Goal: Task Accomplishment & Management: Use online tool/utility

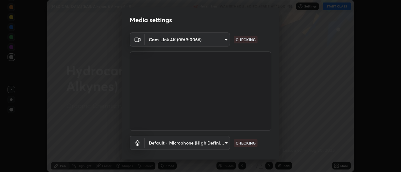
scroll to position [33, 0]
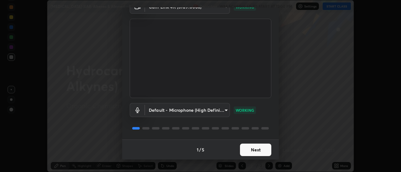
click at [251, 150] on button "Next" at bounding box center [255, 150] width 31 height 13
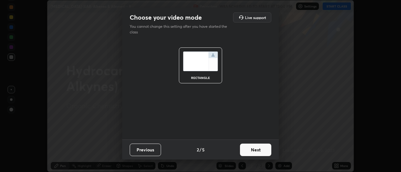
scroll to position [0, 0]
click at [250, 150] on button "Next" at bounding box center [255, 150] width 31 height 13
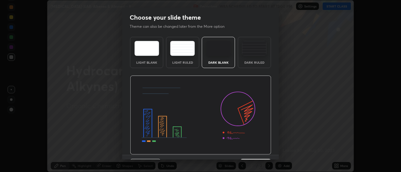
click at [221, 59] on div "Dark Blank" at bounding box center [218, 52] width 33 height 31
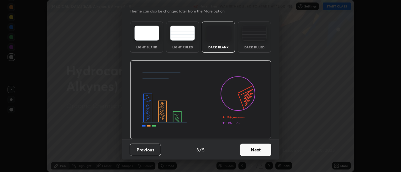
click at [248, 150] on button "Next" at bounding box center [255, 150] width 31 height 13
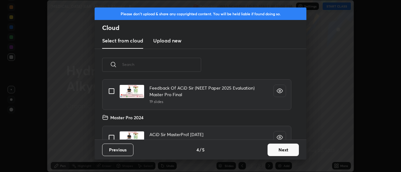
scroll to position [54, 0]
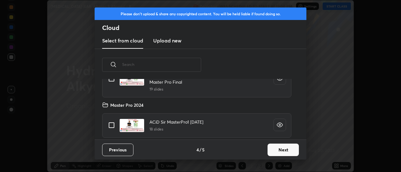
click at [111, 125] on input "grid" at bounding box center [111, 125] width 13 height 13
checkbox input "true"
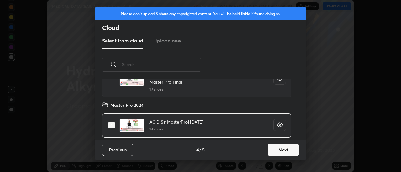
click at [273, 151] on button "Next" at bounding box center [282, 150] width 31 height 13
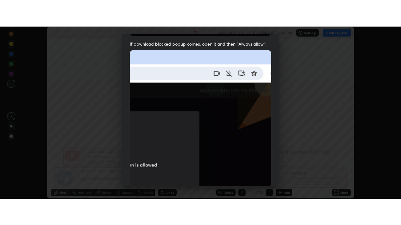
scroll to position [161, 0]
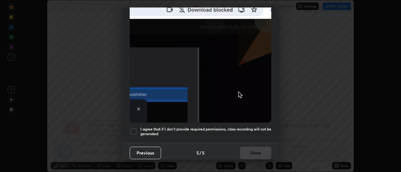
click at [135, 128] on div at bounding box center [134, 132] width 8 height 8
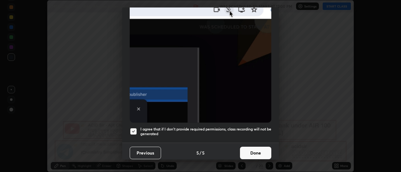
click at [252, 152] on button "Done" at bounding box center [255, 153] width 31 height 13
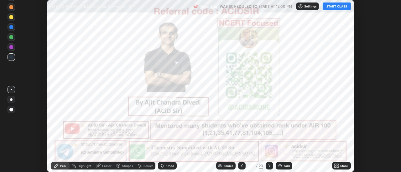
click at [341, 167] on div "More" at bounding box center [344, 166] width 8 height 3
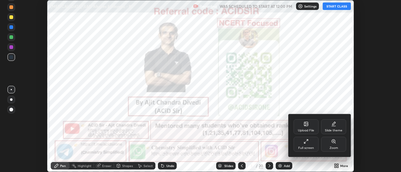
click at [311, 149] on div "Full screen" at bounding box center [306, 148] width 16 height 3
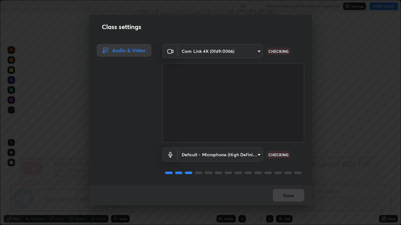
scroll to position [1, 0]
click at [275, 172] on button "Done" at bounding box center [288, 195] width 31 height 13
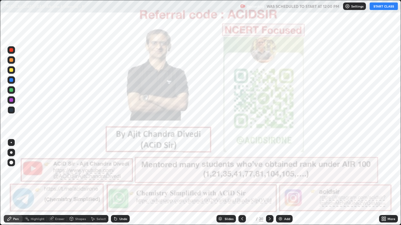
click at [374, 6] on button "START CLASS" at bounding box center [383, 7] width 28 height 8
click at [11, 51] on div at bounding box center [11, 50] width 4 height 4
click at [11, 153] on div at bounding box center [11, 152] width 3 height 3
click at [269, 172] on icon at bounding box center [269, 219] width 5 height 5
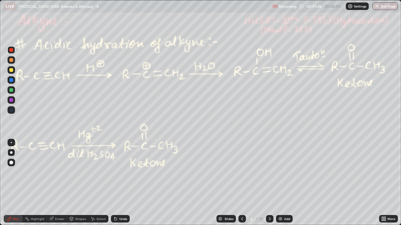
click at [13, 50] on div at bounding box center [11, 50] width 4 height 4
click at [11, 50] on div at bounding box center [11, 50] width 4 height 4
click at [11, 90] on div at bounding box center [11, 90] width 4 height 4
click at [31, 172] on div "Highlight" at bounding box center [38, 218] width 14 height 3
click at [41, 172] on div "Highlight" at bounding box center [38, 218] width 14 height 3
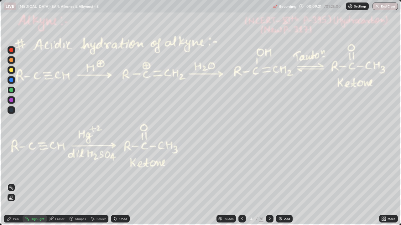
click at [36, 172] on div "Highlight" at bounding box center [38, 218] width 14 height 3
click at [17, 172] on div "Pen" at bounding box center [16, 218] width 6 height 3
click at [30, 172] on div "Highlight" at bounding box center [35, 219] width 24 height 8
click at [14, 172] on div "Pen" at bounding box center [16, 218] width 6 height 3
click at [8, 172] on div "Pen" at bounding box center [13, 219] width 19 height 8
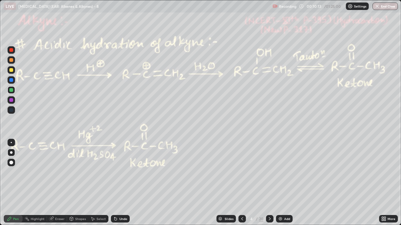
click at [11, 50] on div at bounding box center [11, 50] width 4 height 4
click at [27, 172] on rect at bounding box center [27, 219] width 3 height 3
click at [268, 172] on icon at bounding box center [269, 218] width 2 height 3
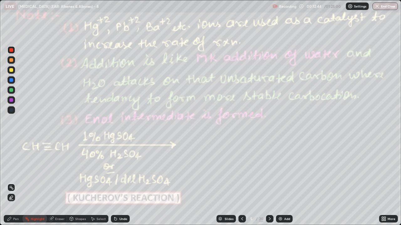
click at [241, 172] on icon at bounding box center [241, 219] width 5 height 5
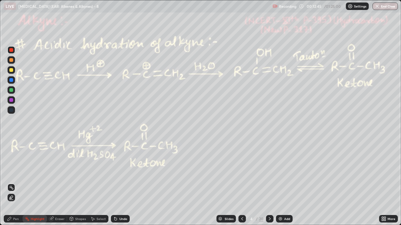
click at [32, 172] on div "Highlight" at bounding box center [38, 218] width 14 height 3
click at [268, 172] on icon at bounding box center [269, 219] width 5 height 5
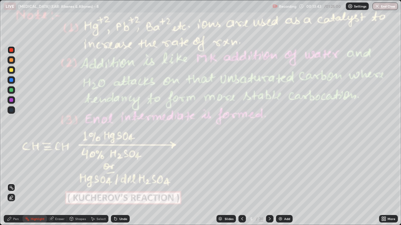
click at [241, 172] on icon at bounding box center [241, 219] width 5 height 5
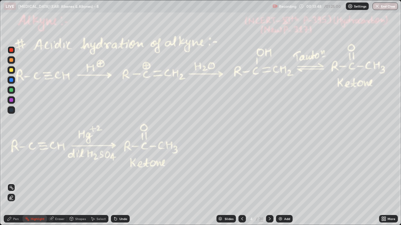
click at [14, 172] on div "Pen" at bounding box center [16, 218] width 6 height 3
click at [12, 60] on div at bounding box center [11, 60] width 4 height 4
click at [11, 92] on div at bounding box center [11, 90] width 4 height 4
click at [11, 90] on div at bounding box center [11, 90] width 4 height 4
click at [76, 172] on div "Shapes" at bounding box center [80, 218] width 11 height 3
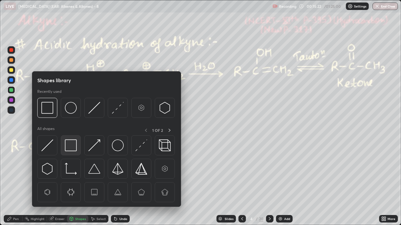
click at [66, 145] on img at bounding box center [71, 146] width 12 height 12
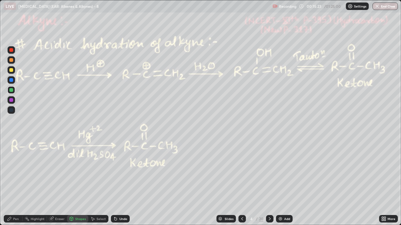
click at [13, 69] on div at bounding box center [11, 70] width 4 height 4
click at [13, 172] on div "Pen" at bounding box center [13, 219] width 19 height 8
click at [11, 50] on div at bounding box center [11, 50] width 4 height 4
click at [13, 50] on div at bounding box center [12, 50] width 8 height 8
click at [33, 172] on div "Highlight" at bounding box center [38, 218] width 14 height 3
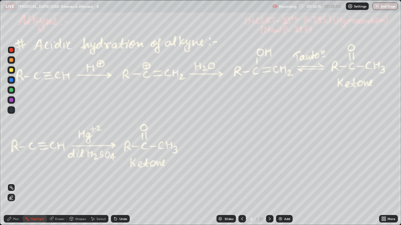
click at [269, 172] on icon at bounding box center [269, 219] width 5 height 5
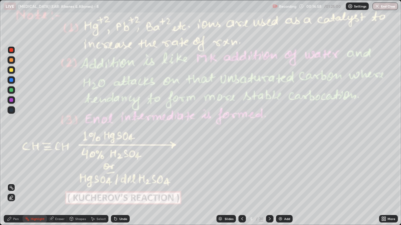
click at [38, 172] on div "Highlight" at bounding box center [38, 218] width 14 height 3
click at [9, 172] on icon at bounding box center [10, 219] width 4 height 4
click at [10, 172] on icon at bounding box center [9, 219] width 5 height 5
click at [268, 172] on icon at bounding box center [269, 219] width 5 height 5
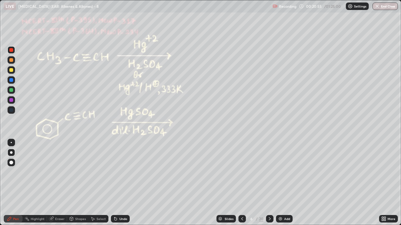
click at [241, 172] on icon at bounding box center [242, 218] width 2 height 3
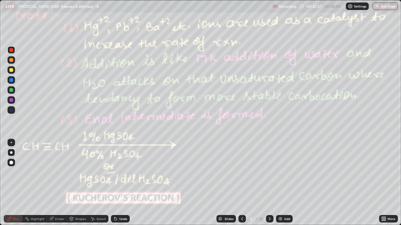
click at [9, 60] on div at bounding box center [11, 60] width 4 height 4
click at [269, 172] on icon at bounding box center [269, 219] width 5 height 5
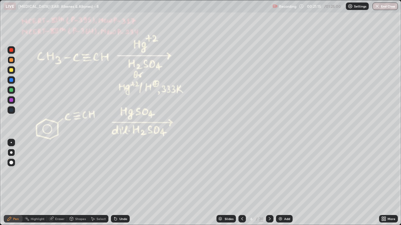
click at [241, 172] on icon at bounding box center [241, 219] width 5 height 5
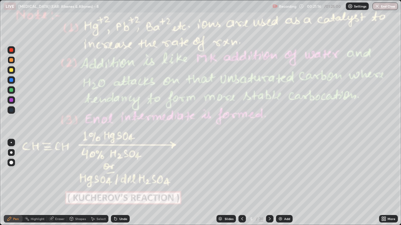
click at [58, 172] on div "Eraser" at bounding box center [59, 218] width 9 height 3
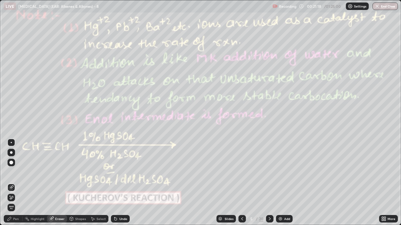
click at [15, 172] on div "Pen" at bounding box center [13, 219] width 19 height 8
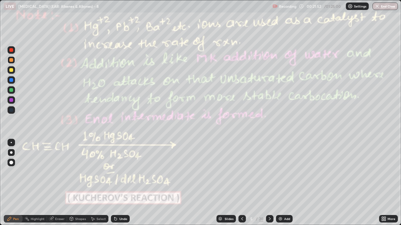
click at [7, 172] on div "Pen" at bounding box center [13, 219] width 19 height 8
click at [269, 172] on icon at bounding box center [269, 219] width 5 height 5
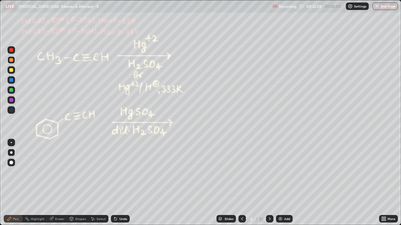
click at [121, 172] on div "Undo" at bounding box center [123, 218] width 8 height 3
click at [11, 51] on div at bounding box center [11, 50] width 4 height 4
click at [11, 61] on div at bounding box center [11, 60] width 4 height 4
click at [11, 49] on div at bounding box center [11, 50] width 4 height 4
click at [12, 63] on div at bounding box center [12, 60] width 8 height 8
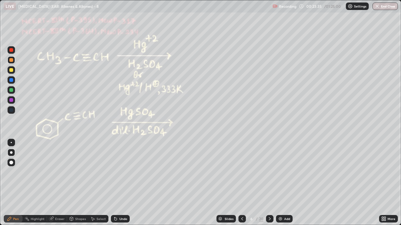
click at [12, 61] on div at bounding box center [11, 60] width 4 height 4
click at [12, 62] on div at bounding box center [11, 60] width 4 height 4
click at [119, 172] on div "Undo" at bounding box center [123, 218] width 8 height 3
click at [11, 50] on div at bounding box center [11, 50] width 4 height 4
click at [35, 172] on div "Highlight" at bounding box center [38, 218] width 14 height 3
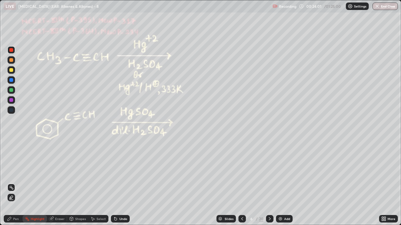
click at [241, 172] on icon at bounding box center [241, 219] width 5 height 5
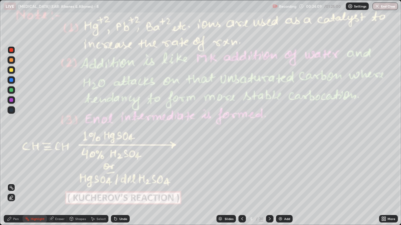
click at [268, 172] on icon at bounding box center [269, 219] width 5 height 5
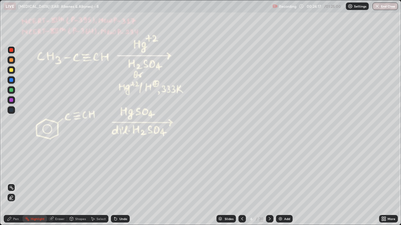
click at [9, 172] on icon at bounding box center [9, 219] width 5 height 5
click at [36, 172] on div "Highlight" at bounding box center [38, 218] width 14 height 3
click at [8, 172] on icon at bounding box center [10, 219] width 4 height 4
click at [15, 59] on div at bounding box center [12, 60] width 8 height 8
click at [9, 51] on div at bounding box center [11, 50] width 4 height 4
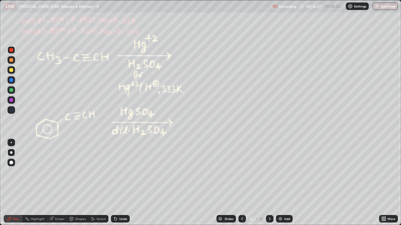
click at [268, 172] on icon at bounding box center [269, 218] width 2 height 3
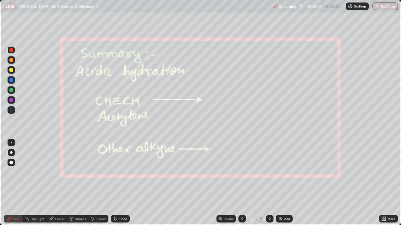
click at [242, 172] on icon at bounding box center [241, 219] width 5 height 5
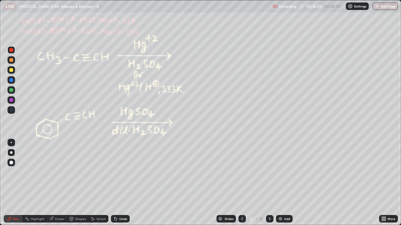
click at [35, 172] on div "Highlight" at bounding box center [38, 218] width 14 height 3
click at [268, 172] on icon at bounding box center [269, 219] width 5 height 5
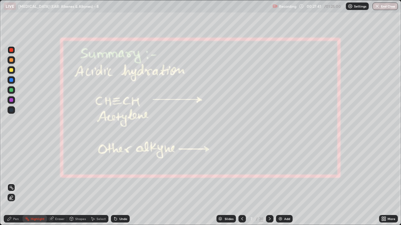
click at [16, 172] on div "Pen" at bounding box center [16, 218] width 6 height 3
click at [36, 172] on div "Highlight" at bounding box center [38, 218] width 14 height 3
click at [241, 172] on icon at bounding box center [241, 219] width 5 height 5
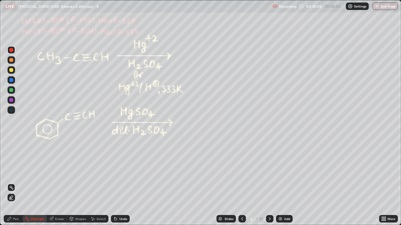
click at [266, 172] on div at bounding box center [270, 219] width 8 height 8
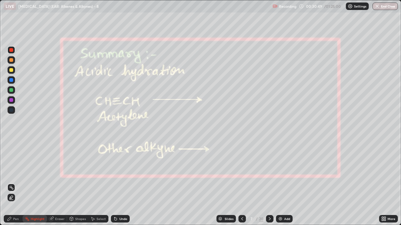
click at [269, 172] on icon at bounding box center [269, 219] width 5 height 5
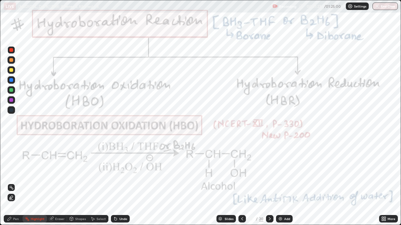
click at [31, 172] on div "Highlight" at bounding box center [38, 218] width 14 height 3
click at [13, 172] on div at bounding box center [11, 160] width 10 height 45
click at [8, 172] on div "Pen" at bounding box center [13, 219] width 19 height 8
click at [8, 172] on icon at bounding box center [10, 219] width 4 height 4
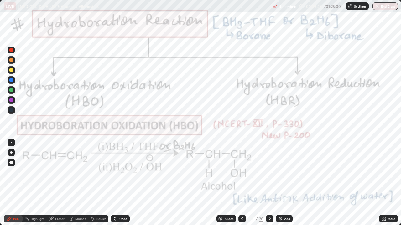
click at [269, 172] on icon at bounding box center [269, 219] width 5 height 5
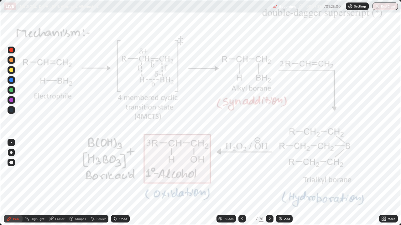
click at [0, 90] on div "Setting up your live class" at bounding box center [200, 112] width 401 height 225
click at [114, 172] on icon at bounding box center [114, 217] width 1 height 1
click at [120, 172] on div "Undo" at bounding box center [123, 218] width 8 height 3
click at [122, 172] on div "Undo" at bounding box center [123, 218] width 8 height 3
click at [123, 172] on div "Undo" at bounding box center [123, 218] width 8 height 3
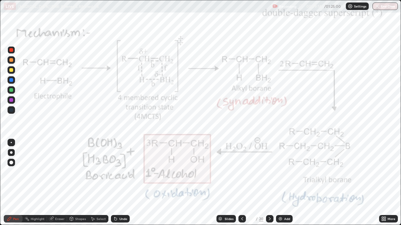
click at [35, 172] on div "Highlight" at bounding box center [35, 219] width 24 height 8
click at [8, 172] on icon at bounding box center [9, 219] width 5 height 5
click at [11, 100] on div at bounding box center [11, 100] width 4 height 4
click at [12, 100] on div at bounding box center [11, 100] width 4 height 4
click at [33, 172] on div "Highlight" at bounding box center [35, 219] width 24 height 8
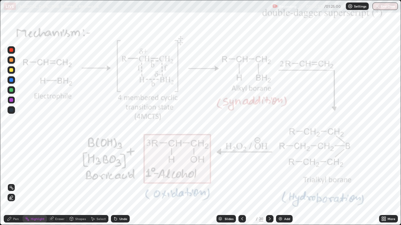
click at [8, 172] on icon at bounding box center [9, 219] width 5 height 5
click at [10, 50] on div at bounding box center [11, 50] width 4 height 4
click at [27, 172] on rect at bounding box center [27, 219] width 3 height 3
click at [10, 172] on icon at bounding box center [9, 219] width 5 height 5
click at [34, 172] on div "Highlight" at bounding box center [35, 219] width 24 height 8
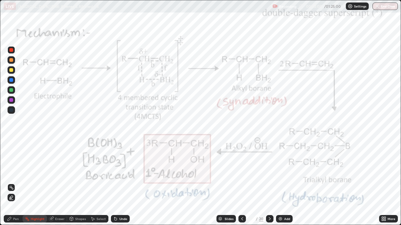
click at [11, 100] on div at bounding box center [11, 100] width 4 height 4
click at [12, 100] on div at bounding box center [11, 100] width 4 height 4
click at [18, 172] on div "Pen" at bounding box center [16, 218] width 6 height 3
click at [121, 172] on div "Undo" at bounding box center [123, 218] width 8 height 3
click at [10, 50] on div at bounding box center [11, 50] width 4 height 4
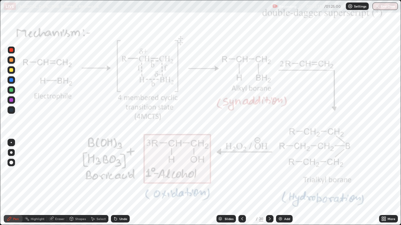
click at [36, 172] on div "Highlight" at bounding box center [38, 218] width 14 height 3
click at [10, 172] on icon at bounding box center [10, 219] width 4 height 4
click at [269, 172] on icon at bounding box center [269, 219] width 5 height 5
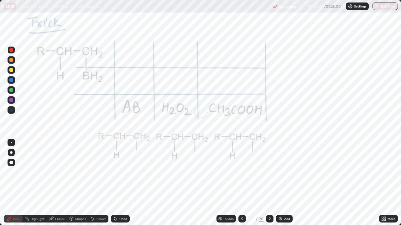
click at [242, 172] on icon at bounding box center [241, 219] width 5 height 5
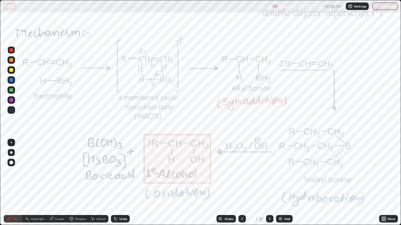
click at [123, 172] on div "Undo" at bounding box center [123, 218] width 8 height 3
click at [126, 172] on div "Undo" at bounding box center [123, 218] width 8 height 3
click at [14, 100] on div at bounding box center [12, 100] width 8 height 8
click at [123, 172] on div "Undo" at bounding box center [123, 218] width 8 height 3
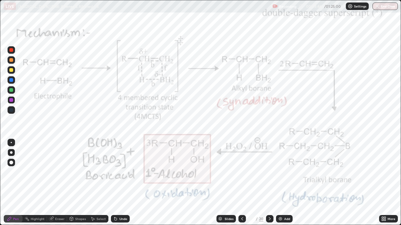
click at [12, 52] on div at bounding box center [12, 50] width 8 height 8
click at [10, 104] on div at bounding box center [12, 100] width 8 height 8
click at [13, 52] on div at bounding box center [12, 50] width 8 height 8
click at [123, 172] on div "Undo" at bounding box center [123, 218] width 8 height 3
click at [126, 172] on div "Undo" at bounding box center [120, 219] width 19 height 8
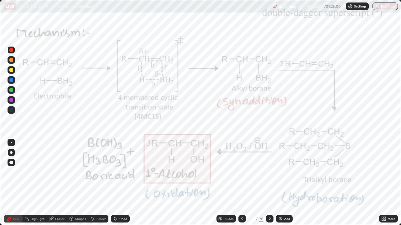
click at [121, 172] on div "Undo" at bounding box center [123, 218] width 8 height 3
click at [119, 172] on div "Undo" at bounding box center [123, 218] width 8 height 3
click at [13, 99] on div at bounding box center [11, 100] width 4 height 4
click at [34, 172] on div "Highlight" at bounding box center [38, 218] width 14 height 3
click at [241, 172] on icon at bounding box center [242, 218] width 2 height 3
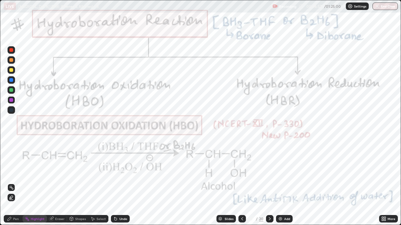
click at [269, 172] on icon at bounding box center [269, 219] width 5 height 5
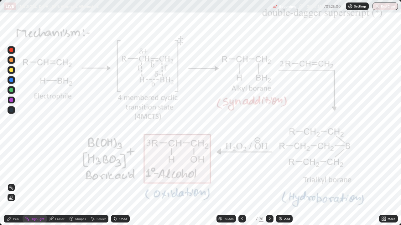
click at [11, 51] on div at bounding box center [11, 50] width 4 height 4
click at [17, 172] on div "Pen" at bounding box center [13, 219] width 19 height 8
click at [33, 172] on div "Highlight" at bounding box center [35, 219] width 24 height 8
click at [9, 172] on icon at bounding box center [10, 219] width 4 height 4
click at [12, 50] on div at bounding box center [11, 50] width 4 height 4
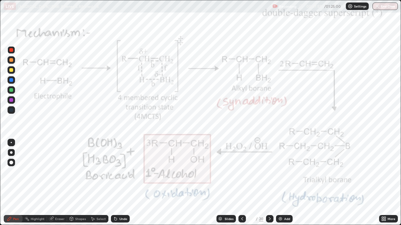
click at [11, 99] on div at bounding box center [11, 100] width 4 height 4
click at [14, 51] on div at bounding box center [12, 50] width 8 height 8
click at [12, 100] on div at bounding box center [11, 100] width 4 height 4
click at [13, 51] on div at bounding box center [11, 50] width 4 height 4
click at [12, 103] on div at bounding box center [12, 100] width 8 height 8
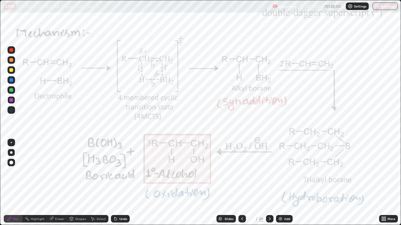
click at [14, 51] on div at bounding box center [12, 50] width 8 height 8
click at [12, 99] on div at bounding box center [11, 100] width 4 height 4
click at [25, 172] on circle at bounding box center [25, 217] width 1 height 1
click at [11, 172] on icon at bounding box center [9, 219] width 5 height 5
click at [11, 50] on div at bounding box center [11, 50] width 4 height 4
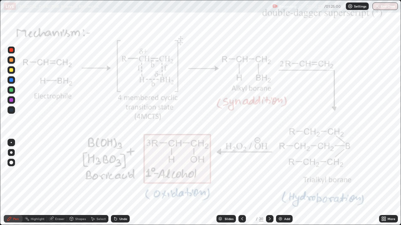
click at [124, 172] on div "Undo" at bounding box center [123, 218] width 8 height 3
click at [123, 172] on div "Undo" at bounding box center [123, 218] width 8 height 3
click at [124, 172] on div "Undo" at bounding box center [120, 219] width 19 height 8
click at [41, 172] on div "Highlight" at bounding box center [38, 218] width 14 height 3
click at [16, 172] on div "Pen" at bounding box center [16, 218] width 6 height 3
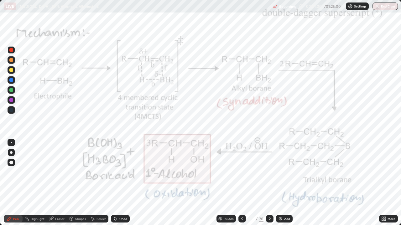
click at [269, 172] on icon at bounding box center [269, 219] width 5 height 5
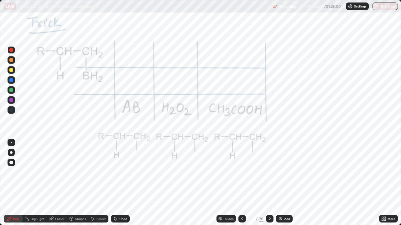
click at [10, 50] on div at bounding box center [11, 50] width 4 height 4
click at [241, 172] on icon at bounding box center [241, 219] width 5 height 5
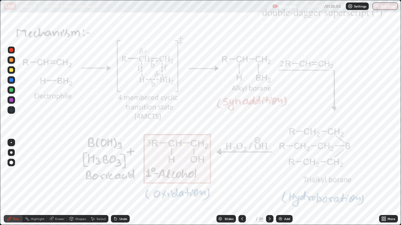
click at [268, 172] on icon at bounding box center [269, 219] width 5 height 5
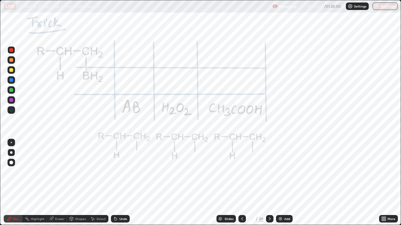
click at [10, 100] on div at bounding box center [11, 100] width 4 height 4
click at [120, 172] on div "Undo" at bounding box center [120, 219] width 19 height 8
click at [9, 51] on div at bounding box center [11, 50] width 4 height 4
click at [11, 50] on div at bounding box center [11, 50] width 4 height 4
click at [118, 172] on div "Undo" at bounding box center [120, 219] width 19 height 8
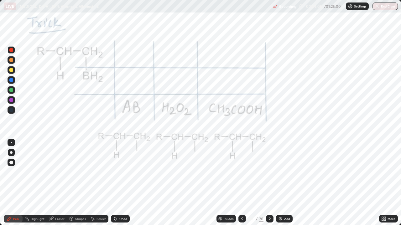
click at [117, 172] on div "Undo" at bounding box center [120, 219] width 19 height 8
click at [122, 172] on div "Undo" at bounding box center [123, 218] width 8 height 3
click at [120, 172] on div "Undo" at bounding box center [123, 218] width 8 height 3
click at [13, 91] on div at bounding box center [12, 90] width 8 height 8
click at [10, 52] on div at bounding box center [11, 50] width 4 height 4
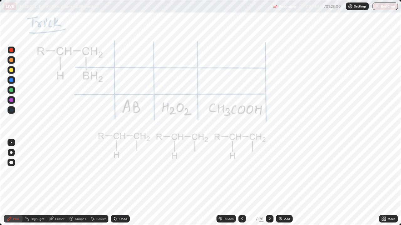
click at [10, 51] on div at bounding box center [11, 50] width 4 height 4
click at [12, 91] on div at bounding box center [11, 90] width 4 height 4
click at [15, 110] on div at bounding box center [12, 110] width 8 height 8
click at [10, 101] on div at bounding box center [11, 100] width 4 height 4
click at [11, 100] on div at bounding box center [11, 100] width 4 height 4
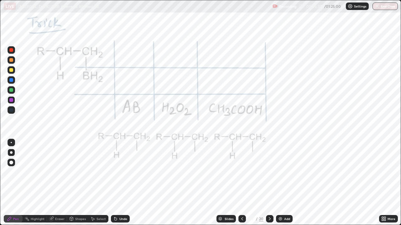
click at [11, 79] on div at bounding box center [11, 80] width 4 height 4
click at [11, 100] on div at bounding box center [11, 100] width 4 height 4
click at [114, 172] on icon at bounding box center [114, 217] width 1 height 1
click at [32, 172] on div "Highlight" at bounding box center [38, 218] width 14 height 3
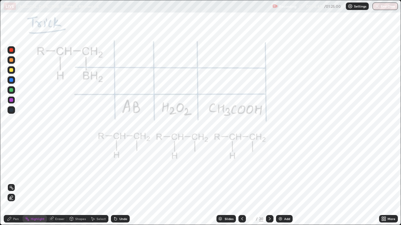
click at [9, 172] on icon at bounding box center [10, 219] width 4 height 4
click at [269, 172] on icon at bounding box center [269, 219] width 5 height 5
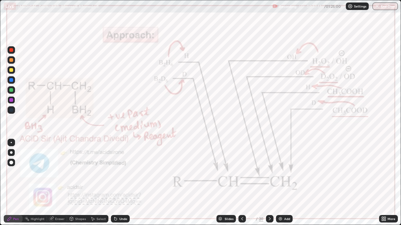
click at [40, 172] on div "Highlight" at bounding box center [38, 218] width 14 height 3
click at [39, 172] on div "Highlight" at bounding box center [38, 218] width 14 height 3
click at [13, 172] on div "Pen" at bounding box center [13, 219] width 19 height 8
click at [7, 172] on icon at bounding box center [9, 219] width 5 height 5
click at [8, 172] on icon at bounding box center [10, 219] width 4 height 4
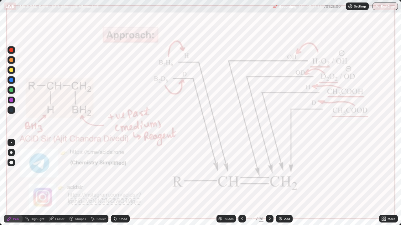
click at [8, 172] on icon at bounding box center [10, 219] width 4 height 4
click at [125, 172] on div "Undo" at bounding box center [123, 218] width 8 height 3
click at [22, 172] on div "Pen" at bounding box center [13, 219] width 19 height 8
click at [238, 172] on div at bounding box center [242, 219] width 8 height 8
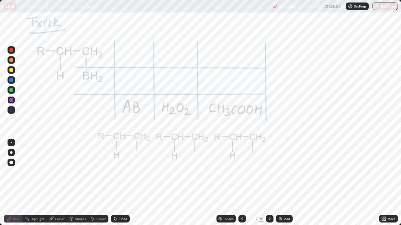
click at [241, 172] on icon at bounding box center [241, 219] width 5 height 5
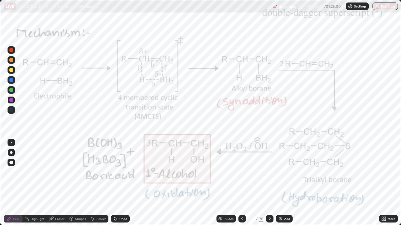
click at [118, 172] on div "Undo" at bounding box center [120, 219] width 19 height 8
click at [36, 172] on div "Highlight" at bounding box center [38, 218] width 14 height 3
click at [266, 172] on div at bounding box center [270, 219] width 8 height 8
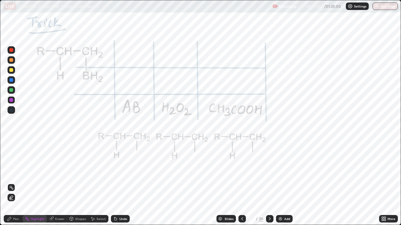
click at [269, 172] on icon at bounding box center [269, 219] width 5 height 5
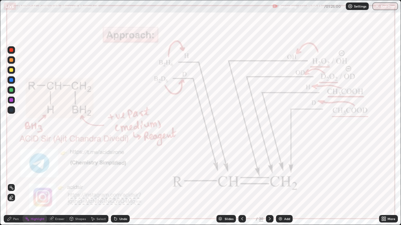
click at [13, 172] on div "Pen" at bounding box center [16, 218] width 6 height 3
click at [10, 50] on div at bounding box center [11, 50] width 4 height 4
click at [32, 172] on div "Highlight" at bounding box center [38, 218] width 14 height 3
click at [269, 172] on icon at bounding box center [269, 218] width 2 height 3
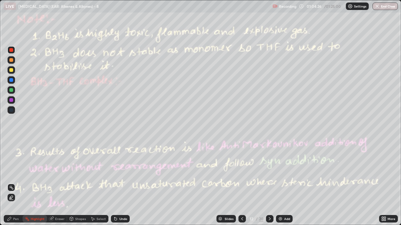
click at [4, 172] on div "Pen" at bounding box center [13, 219] width 19 height 8
click at [11, 61] on div at bounding box center [11, 60] width 4 height 4
click at [117, 172] on div "Undo" at bounding box center [120, 219] width 19 height 8
click at [11, 70] on div at bounding box center [11, 70] width 4 height 4
click at [10, 61] on div at bounding box center [11, 60] width 4 height 4
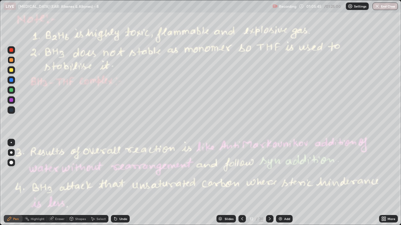
click at [122, 172] on div "Undo" at bounding box center [123, 218] width 8 height 3
click at [123, 172] on div "Undo" at bounding box center [123, 218] width 8 height 3
click at [125, 172] on div "Undo" at bounding box center [120, 219] width 19 height 8
click at [11, 50] on div at bounding box center [11, 50] width 4 height 4
click at [121, 172] on div "Undo" at bounding box center [123, 218] width 8 height 3
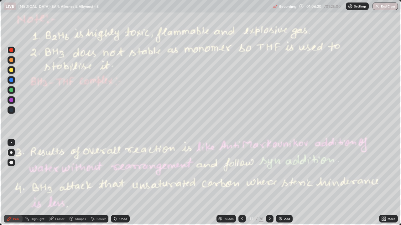
click at [31, 172] on div "Highlight" at bounding box center [38, 218] width 14 height 3
click at [14, 172] on div "Pen" at bounding box center [16, 218] width 6 height 3
click at [43, 172] on div "Highlight" at bounding box center [38, 218] width 14 height 3
click at [10, 91] on div at bounding box center [11, 90] width 4 height 4
click at [9, 172] on icon at bounding box center [10, 219] width 4 height 4
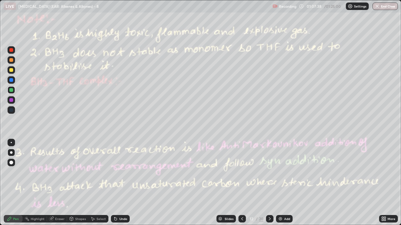
click at [241, 172] on icon at bounding box center [241, 219] width 5 height 5
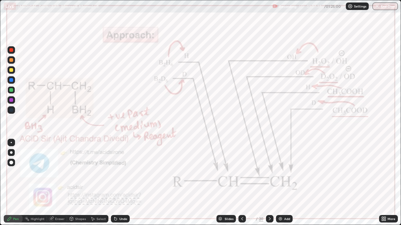
click at [241, 172] on icon at bounding box center [241, 219] width 5 height 5
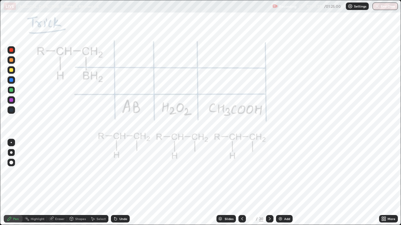
click at [241, 172] on icon at bounding box center [241, 219] width 5 height 5
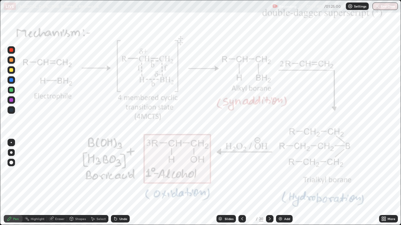
click at [39, 172] on div "Highlight" at bounding box center [38, 218] width 14 height 3
click at [10, 172] on icon at bounding box center [9, 219] width 5 height 5
click at [267, 172] on icon at bounding box center [269, 219] width 5 height 5
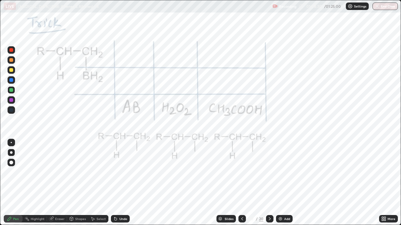
click at [269, 172] on icon at bounding box center [269, 219] width 5 height 5
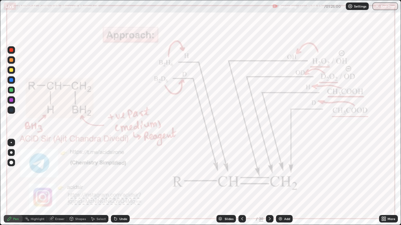
click at [270, 172] on icon at bounding box center [269, 219] width 5 height 5
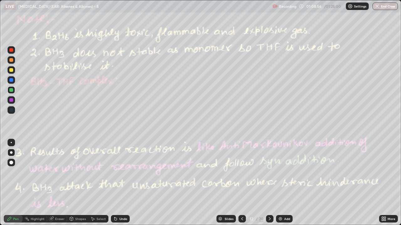
click at [241, 172] on icon at bounding box center [241, 219] width 5 height 5
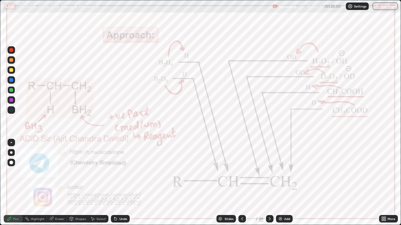
click at [33, 172] on div "Highlight" at bounding box center [38, 218] width 14 height 3
click at [241, 172] on icon at bounding box center [241, 219] width 5 height 5
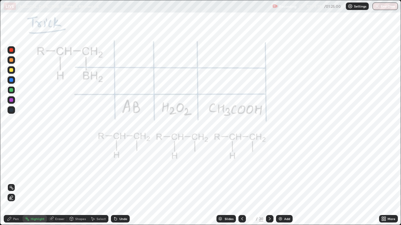
click at [241, 172] on icon at bounding box center [241, 219] width 5 height 5
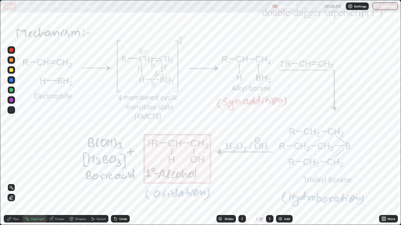
click at [6, 172] on div "Pen" at bounding box center [13, 219] width 19 height 8
click at [266, 172] on div at bounding box center [270, 219] width 8 height 8
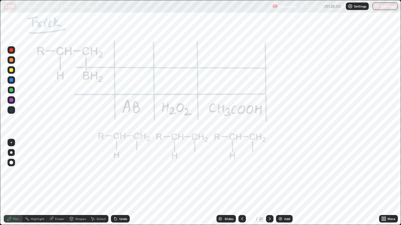
click at [269, 172] on icon at bounding box center [269, 219] width 5 height 5
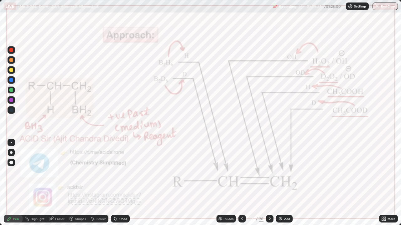
click at [268, 172] on icon at bounding box center [269, 218] width 2 height 3
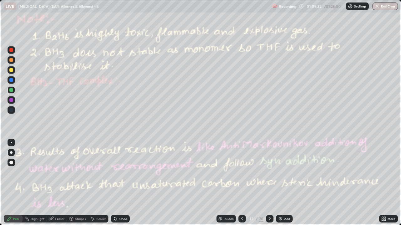
click at [268, 172] on icon at bounding box center [269, 219] width 5 height 5
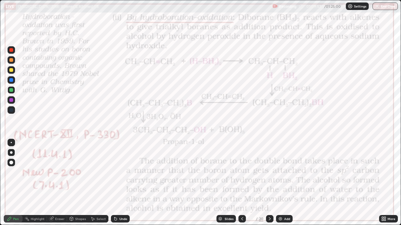
click at [11, 50] on div at bounding box center [11, 50] width 4 height 4
click at [8, 172] on icon at bounding box center [9, 219] width 5 height 5
click at [10, 172] on icon at bounding box center [10, 219] width 4 height 4
click at [12, 172] on icon at bounding box center [9, 219] width 5 height 5
click at [11, 172] on icon at bounding box center [9, 219] width 5 height 5
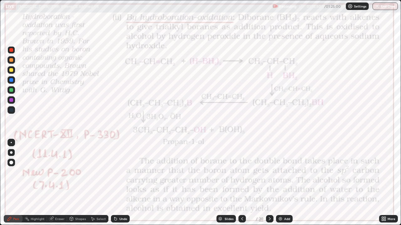
click at [115, 172] on icon at bounding box center [115, 219] width 3 height 3
click at [116, 172] on icon at bounding box center [115, 219] width 5 height 5
click at [115, 172] on icon at bounding box center [115, 219] width 3 height 3
click at [117, 172] on div "Undo" at bounding box center [120, 219] width 19 height 8
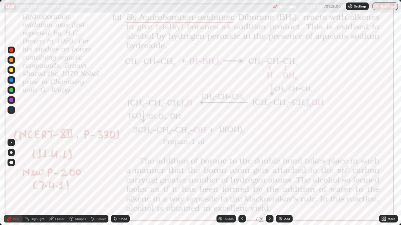
click at [117, 172] on div "Undo" at bounding box center [120, 219] width 19 height 8
click at [118, 172] on div "Undo" at bounding box center [120, 219] width 19 height 8
click at [117, 172] on icon at bounding box center [115, 219] width 5 height 5
click at [117, 172] on div "Undo" at bounding box center [120, 219] width 19 height 8
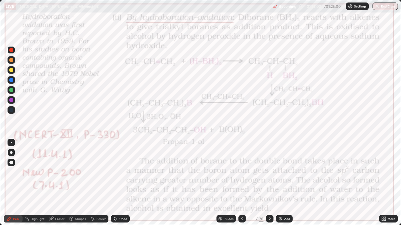
click at [117, 172] on div "Undo" at bounding box center [120, 219] width 19 height 8
click at [117, 172] on icon at bounding box center [115, 219] width 5 height 5
click at [120, 172] on div "Undo" at bounding box center [123, 218] width 8 height 3
click at [11, 99] on div at bounding box center [11, 100] width 4 height 4
click at [10, 50] on div at bounding box center [11, 50] width 4 height 4
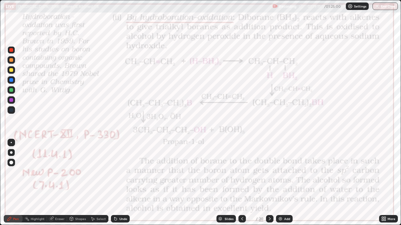
click at [268, 172] on icon at bounding box center [269, 219] width 5 height 5
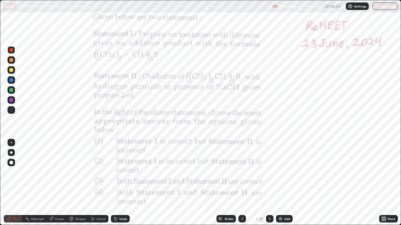
click at [126, 172] on div "Undo" at bounding box center [120, 219] width 19 height 8
click at [12, 100] on div at bounding box center [11, 100] width 4 height 4
click at [127, 172] on div "Undo" at bounding box center [120, 219] width 19 height 8
click at [30, 172] on div "Highlight" at bounding box center [35, 219] width 24 height 8
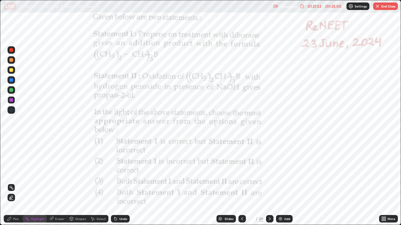
click at [8, 172] on div "Pen" at bounding box center [13, 219] width 19 height 8
click at [9, 51] on div at bounding box center [11, 50] width 4 height 4
click at [10, 51] on div at bounding box center [11, 50] width 4 height 4
click at [10, 102] on div at bounding box center [11, 100] width 4 height 4
click at [11, 50] on div at bounding box center [11, 50] width 4 height 4
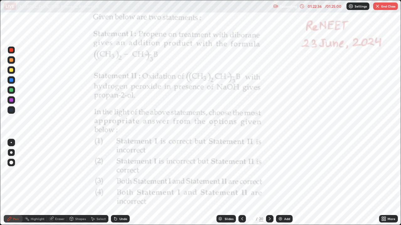
click at [10, 102] on div at bounding box center [11, 100] width 4 height 4
click at [126, 172] on div "Undo" at bounding box center [120, 219] width 19 height 8
click at [56, 172] on div "Eraser" at bounding box center [59, 218] width 9 height 3
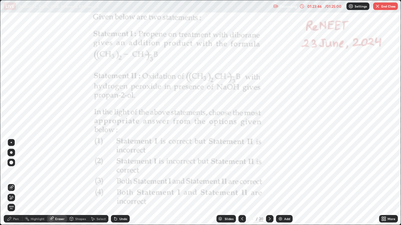
click at [18, 172] on div "Pen" at bounding box center [13, 219] width 19 height 8
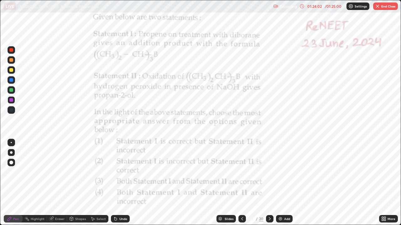
click at [128, 172] on div "Undo" at bounding box center [120, 219] width 19 height 8
click at [40, 172] on div "Highlight" at bounding box center [38, 218] width 14 height 3
click at [239, 172] on icon at bounding box center [241, 219] width 5 height 5
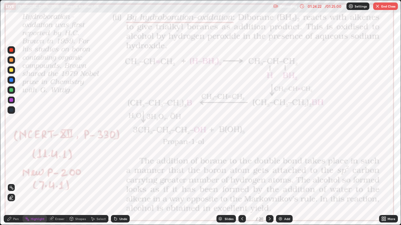
click at [31, 172] on div "Highlight" at bounding box center [35, 219] width 24 height 8
click at [269, 172] on icon at bounding box center [269, 219] width 5 height 5
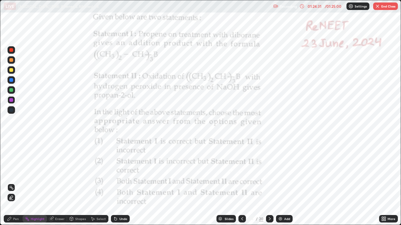
click at [268, 172] on div at bounding box center [270, 219] width 8 height 13
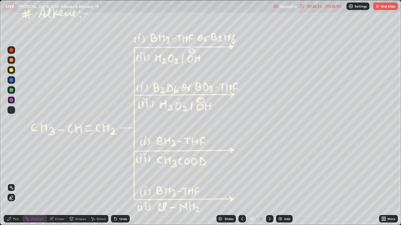
click at [241, 172] on icon at bounding box center [241, 219] width 5 height 5
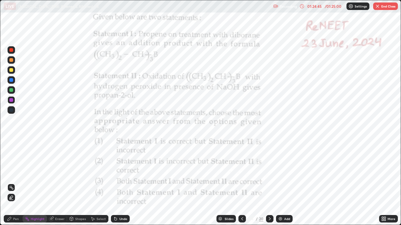
click at [238, 172] on div at bounding box center [242, 219] width 8 height 8
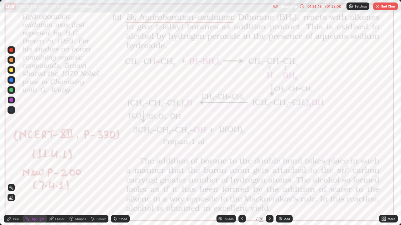
click at [241, 172] on icon at bounding box center [241, 219] width 5 height 5
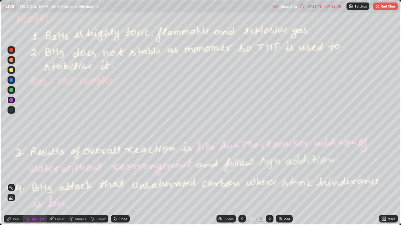
click at [242, 172] on div at bounding box center [242, 219] width 8 height 8
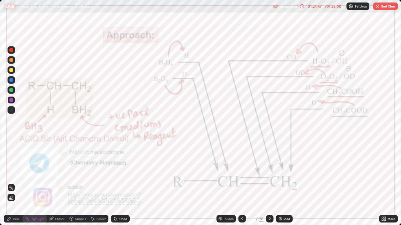
click at [238, 172] on div at bounding box center [242, 219] width 8 height 13
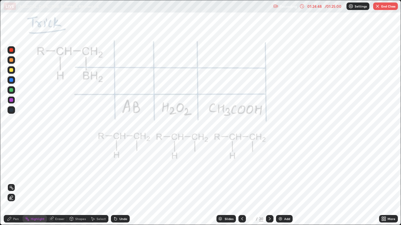
click at [241, 172] on icon at bounding box center [241, 219] width 5 height 5
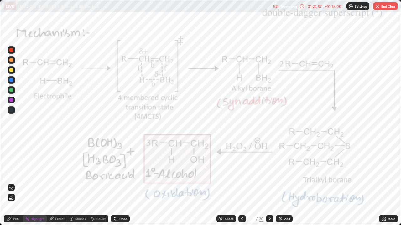
click at [269, 172] on icon at bounding box center [269, 219] width 5 height 5
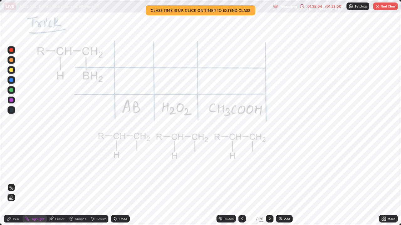
click at [241, 172] on icon at bounding box center [241, 219] width 5 height 5
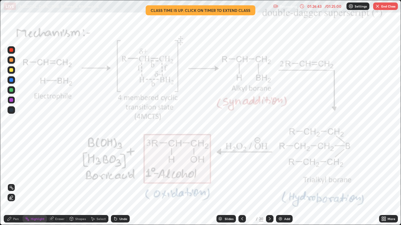
click at [268, 172] on icon at bounding box center [269, 219] width 5 height 5
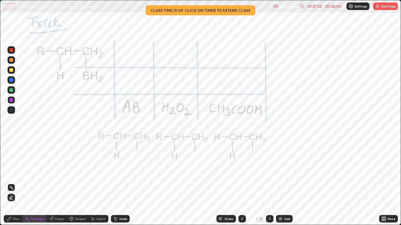
click at [322, 8] on div "01:27:02 / 01:25:00" at bounding box center [320, 6] width 43 height 5
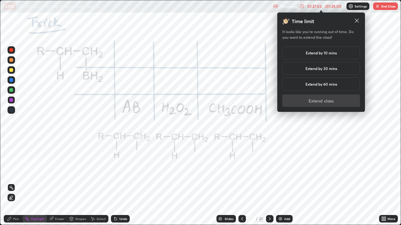
click at [319, 68] on h5 "Extend by 30 mins" at bounding box center [321, 69] width 32 height 6
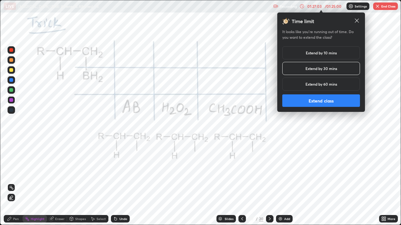
click at [312, 101] on button "Extend class" at bounding box center [321, 100] width 78 height 13
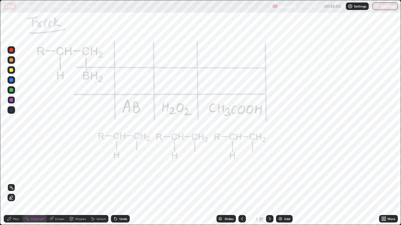
click at [268, 172] on icon at bounding box center [269, 219] width 5 height 5
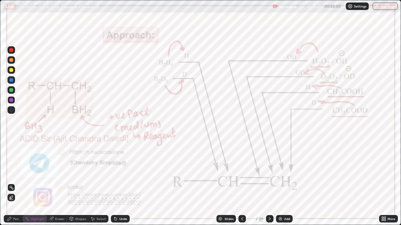
click at [269, 172] on icon at bounding box center [269, 218] width 2 height 3
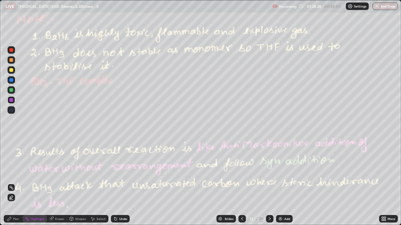
click at [269, 172] on icon at bounding box center [269, 219] width 5 height 5
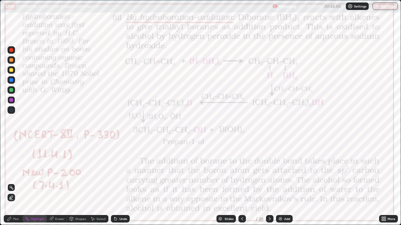
click at [269, 172] on icon at bounding box center [269, 219] width 5 height 5
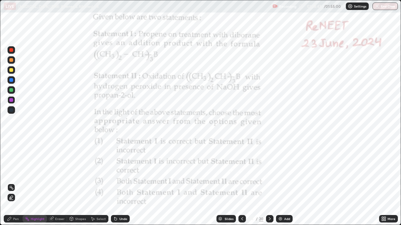
click at [9, 172] on icon at bounding box center [9, 219] width 5 height 5
click at [14, 172] on div "Pen" at bounding box center [16, 218] width 6 height 3
click at [11, 81] on div at bounding box center [11, 80] width 4 height 4
click at [13, 81] on div at bounding box center [12, 80] width 8 height 8
click at [240, 172] on icon at bounding box center [241, 219] width 5 height 5
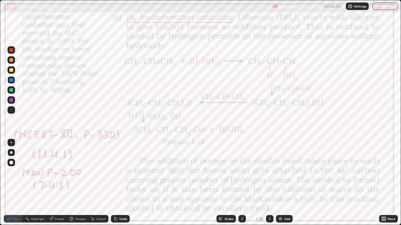
click at [238, 172] on div at bounding box center [242, 219] width 8 height 8
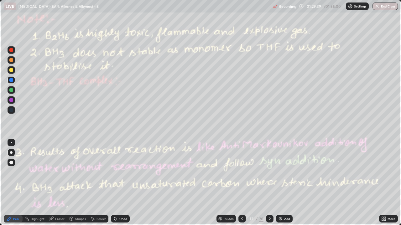
click at [240, 172] on icon at bounding box center [241, 219] width 5 height 5
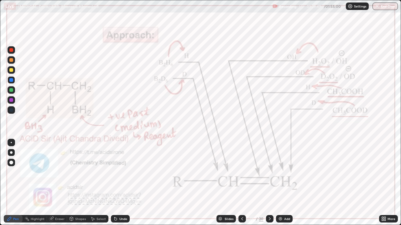
click at [269, 172] on icon at bounding box center [269, 219] width 5 height 5
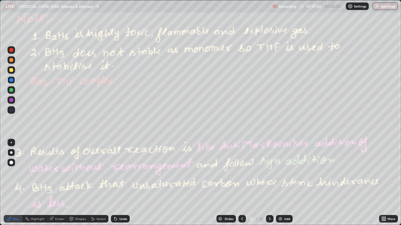
click at [242, 172] on icon at bounding box center [241, 219] width 5 height 5
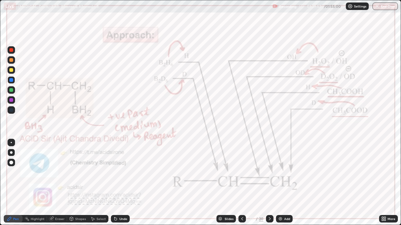
click at [269, 172] on icon at bounding box center [269, 219] width 5 height 5
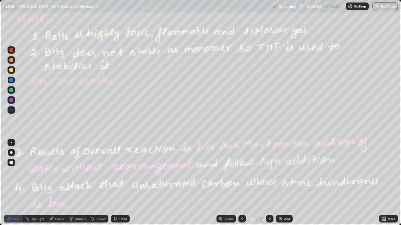
click at [242, 172] on icon at bounding box center [241, 219] width 5 height 5
click at [242, 172] on icon at bounding box center [242, 218] width 2 height 3
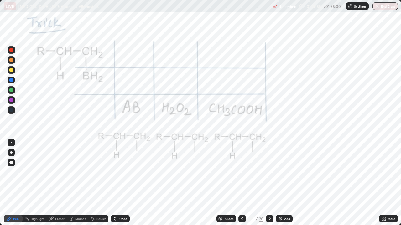
click at [269, 172] on icon at bounding box center [269, 219] width 5 height 5
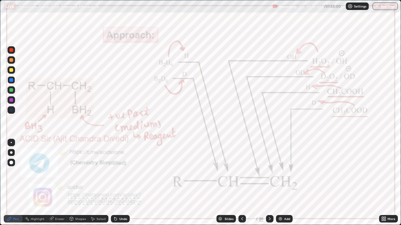
click at [269, 172] on icon at bounding box center [269, 219] width 5 height 5
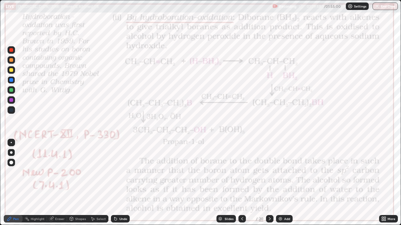
click at [269, 172] on icon at bounding box center [269, 219] width 5 height 5
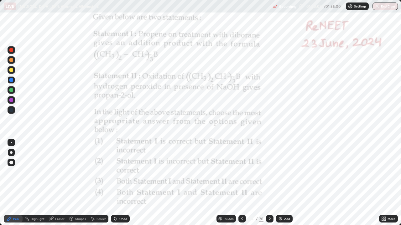
click at [269, 172] on icon at bounding box center [269, 219] width 5 height 5
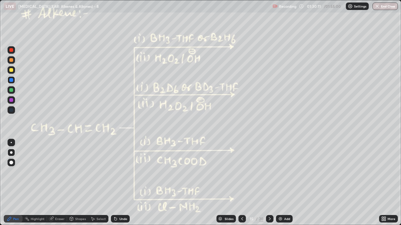
click at [10, 51] on div at bounding box center [11, 50] width 4 height 4
click at [11, 70] on div at bounding box center [11, 70] width 4 height 4
click at [10, 69] on div at bounding box center [11, 70] width 4 height 4
click at [10, 50] on div at bounding box center [11, 50] width 4 height 4
click at [9, 49] on div at bounding box center [11, 50] width 4 height 4
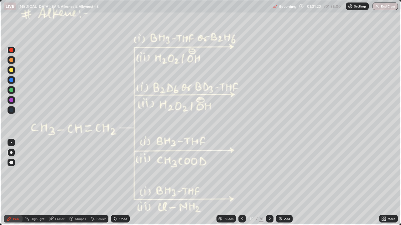
click at [10, 70] on div at bounding box center [11, 70] width 4 height 4
click at [10, 69] on div at bounding box center [11, 70] width 4 height 4
click at [11, 60] on div at bounding box center [11, 60] width 4 height 4
click at [12, 69] on div at bounding box center [11, 70] width 4 height 4
click at [11, 60] on div at bounding box center [11, 60] width 4 height 4
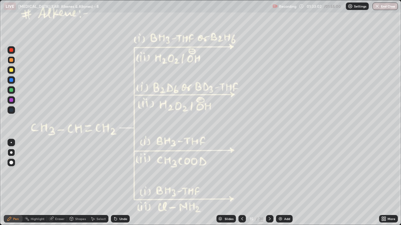
click at [120, 172] on div "Undo" at bounding box center [120, 219] width 19 height 8
click at [118, 172] on div "Undo" at bounding box center [120, 219] width 19 height 8
click at [123, 172] on div "Undo" at bounding box center [123, 218] width 8 height 3
click at [125, 172] on div "Undo" at bounding box center [123, 218] width 8 height 3
click at [8, 50] on div at bounding box center [12, 50] width 8 height 8
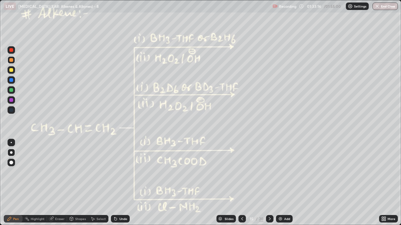
click at [9, 49] on div at bounding box center [11, 50] width 4 height 4
click at [13, 61] on div at bounding box center [12, 60] width 8 height 8
click at [10, 90] on div at bounding box center [11, 90] width 4 height 4
click at [124, 172] on div "Undo" at bounding box center [123, 218] width 8 height 3
click at [11, 70] on div at bounding box center [11, 70] width 4 height 4
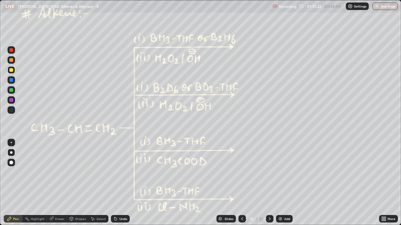
click at [7, 172] on div "Pen" at bounding box center [13, 219] width 19 height 8
click at [268, 172] on icon at bounding box center [269, 219] width 5 height 5
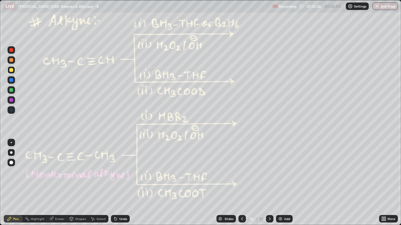
click at [10, 51] on div at bounding box center [11, 50] width 4 height 4
click at [10, 50] on div at bounding box center [11, 50] width 4 height 4
click at [9, 172] on div "Pen" at bounding box center [13, 219] width 19 height 8
click at [13, 61] on div at bounding box center [11, 60] width 4 height 4
click at [12, 60] on div at bounding box center [11, 60] width 4 height 4
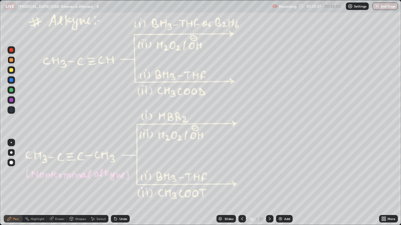
click at [12, 52] on div at bounding box center [11, 50] width 4 height 4
click at [12, 60] on div at bounding box center [11, 60] width 4 height 4
click at [128, 172] on div "Undo" at bounding box center [120, 219] width 19 height 8
click at [127, 172] on div "Undo" at bounding box center [118, 219] width 21 height 13
click at [11, 70] on div at bounding box center [11, 70] width 4 height 4
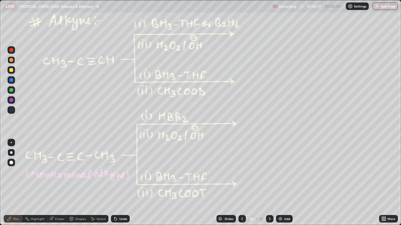
click at [11, 69] on div at bounding box center [11, 70] width 4 height 4
click at [10, 48] on div at bounding box center [12, 50] width 8 height 8
click at [11, 48] on div at bounding box center [12, 50] width 8 height 8
click at [10, 90] on div at bounding box center [11, 90] width 4 height 4
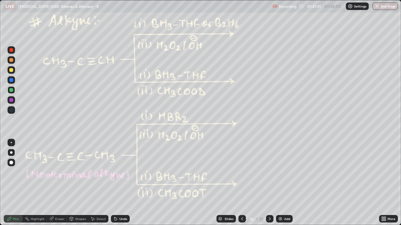
click at [11, 61] on div at bounding box center [11, 60] width 4 height 4
click at [11, 59] on div at bounding box center [11, 60] width 4 height 4
click at [11, 72] on div at bounding box center [11, 70] width 4 height 4
click at [266, 172] on div at bounding box center [270, 219] width 8 height 8
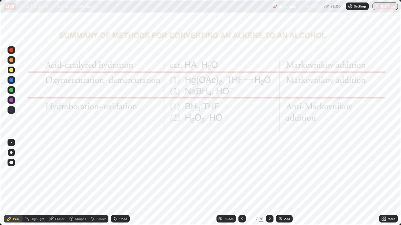
click at [241, 172] on icon at bounding box center [241, 219] width 5 height 5
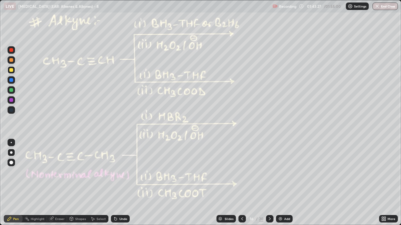
click at [269, 172] on icon at bounding box center [269, 219] width 5 height 5
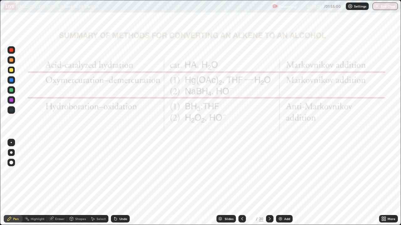
click at [241, 172] on icon at bounding box center [241, 219] width 5 height 5
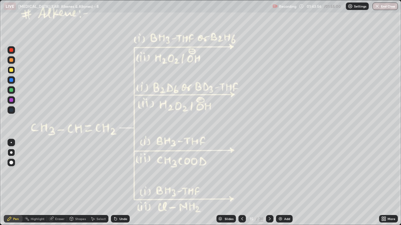
click at [241, 172] on icon at bounding box center [241, 219] width 5 height 5
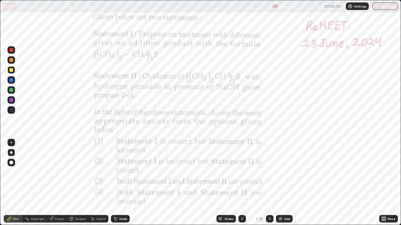
click at [240, 172] on icon at bounding box center [241, 219] width 5 height 5
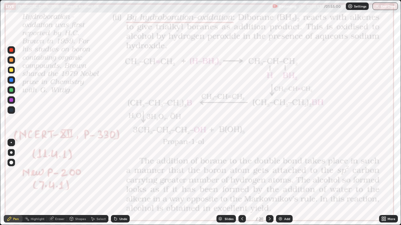
click at [239, 172] on icon at bounding box center [241, 219] width 5 height 5
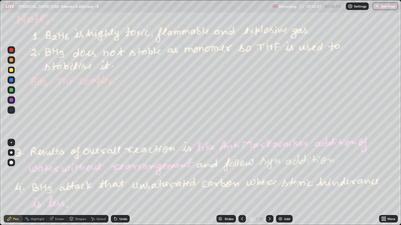
click at [239, 172] on icon at bounding box center [241, 219] width 5 height 5
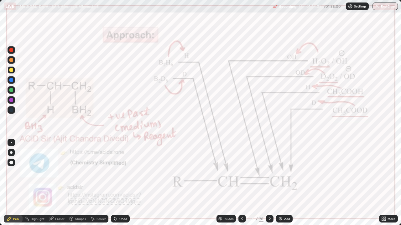
click at [268, 172] on icon at bounding box center [269, 218] width 2 height 3
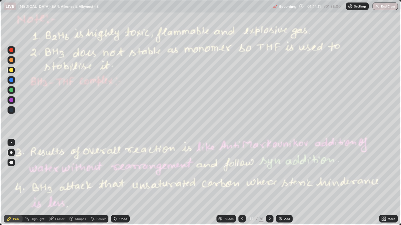
click at [268, 172] on icon at bounding box center [269, 219] width 5 height 5
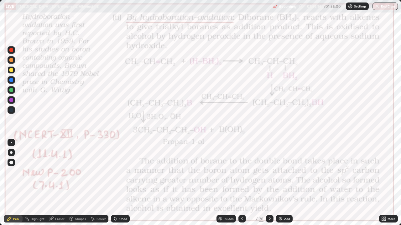
click at [267, 172] on icon at bounding box center [269, 219] width 5 height 5
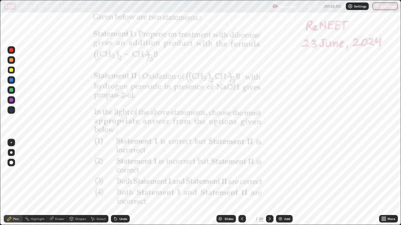
click at [269, 172] on icon at bounding box center [269, 219] width 5 height 5
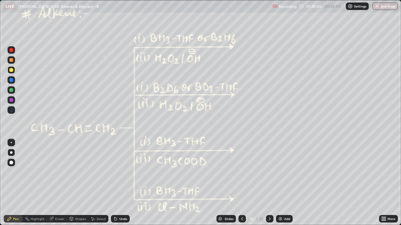
click at [241, 172] on icon at bounding box center [241, 219] width 5 height 5
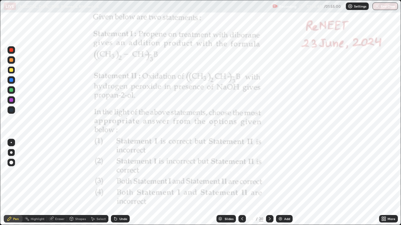
click at [390, 8] on button "End Class" at bounding box center [384, 7] width 25 height 8
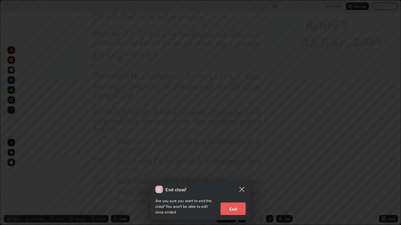
click at [339, 106] on div "End class? Are you sure you want to end the class? You won’t be able to edit on…" at bounding box center [200, 112] width 401 height 225
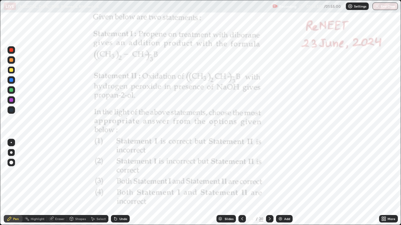
click at [380, 7] on button "End Class" at bounding box center [384, 7] width 25 height 8
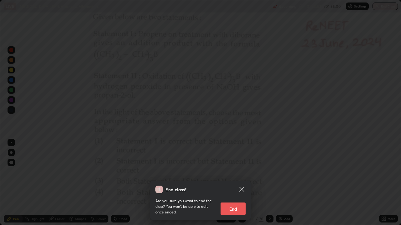
click at [241, 172] on button "End" at bounding box center [232, 209] width 25 height 13
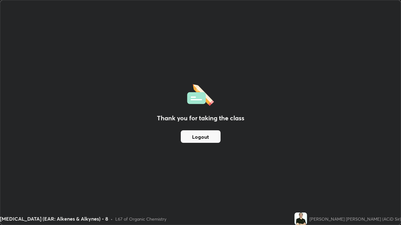
click at [207, 138] on button "Logout" at bounding box center [201, 136] width 40 height 13
